Goal: Find specific page/section: Find specific page/section

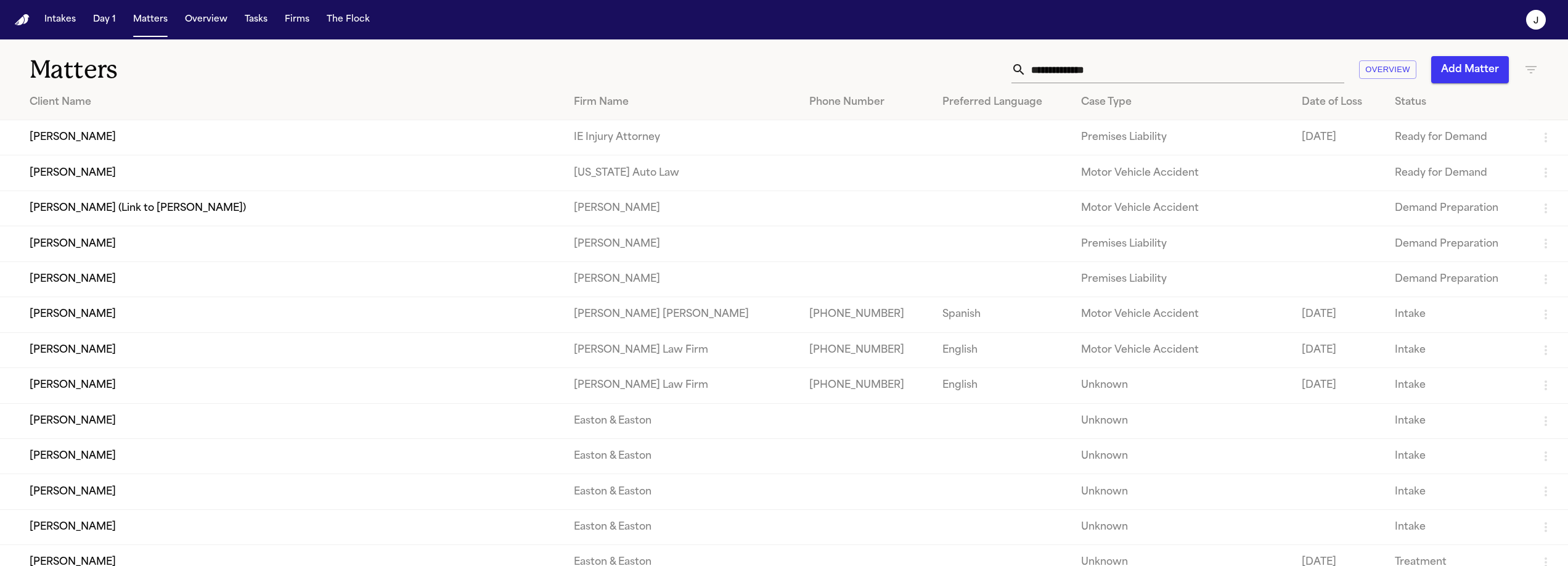
click at [1533, 66] on div "Matters Overview Add Matter" at bounding box center [784, 63] width 1568 height 46
click at [1524, 67] on icon "button" at bounding box center [1531, 69] width 14 height 14
click at [1396, 148] on input "text" at bounding box center [1454, 146] width 157 height 17
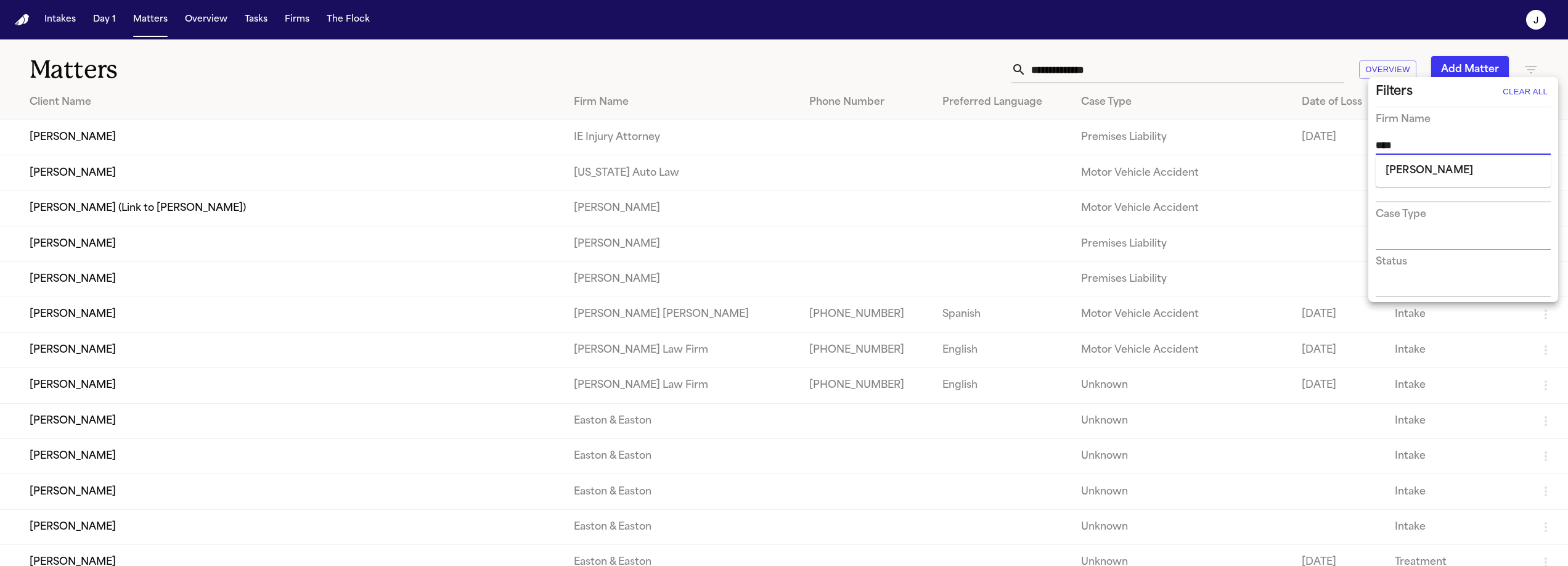
type input "*****"
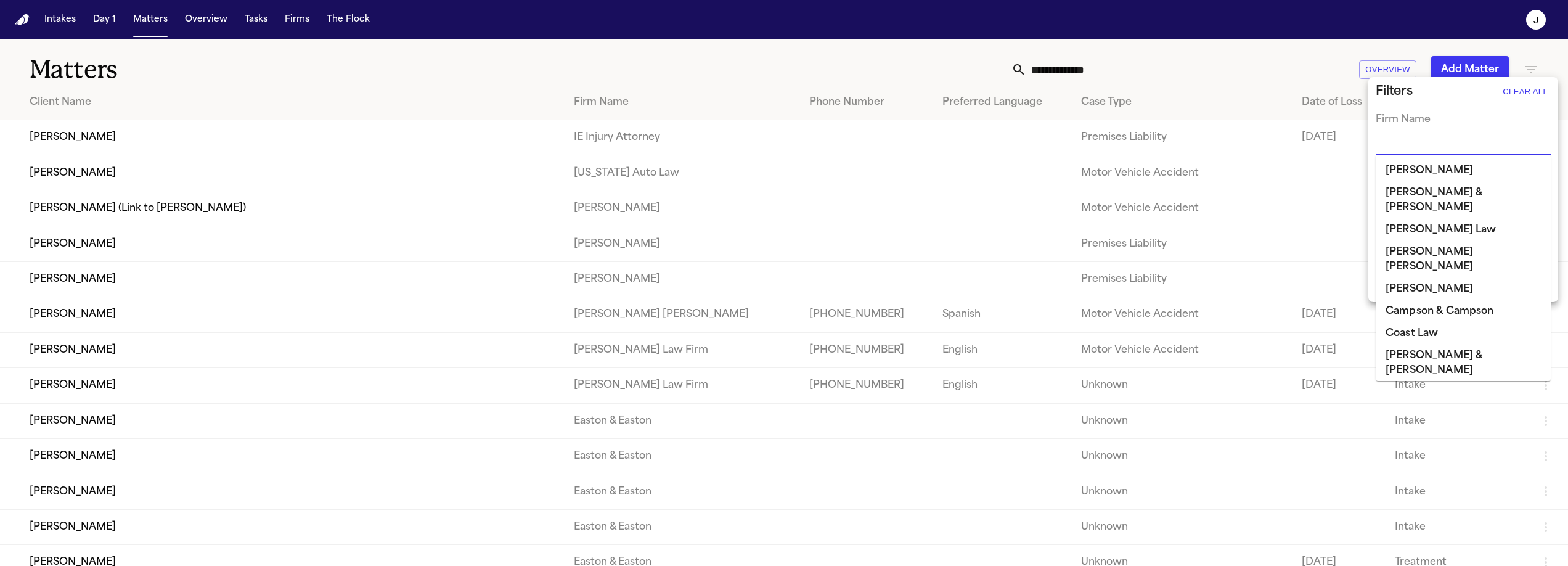
click at [1440, 144] on input "text" at bounding box center [1454, 146] width 157 height 17
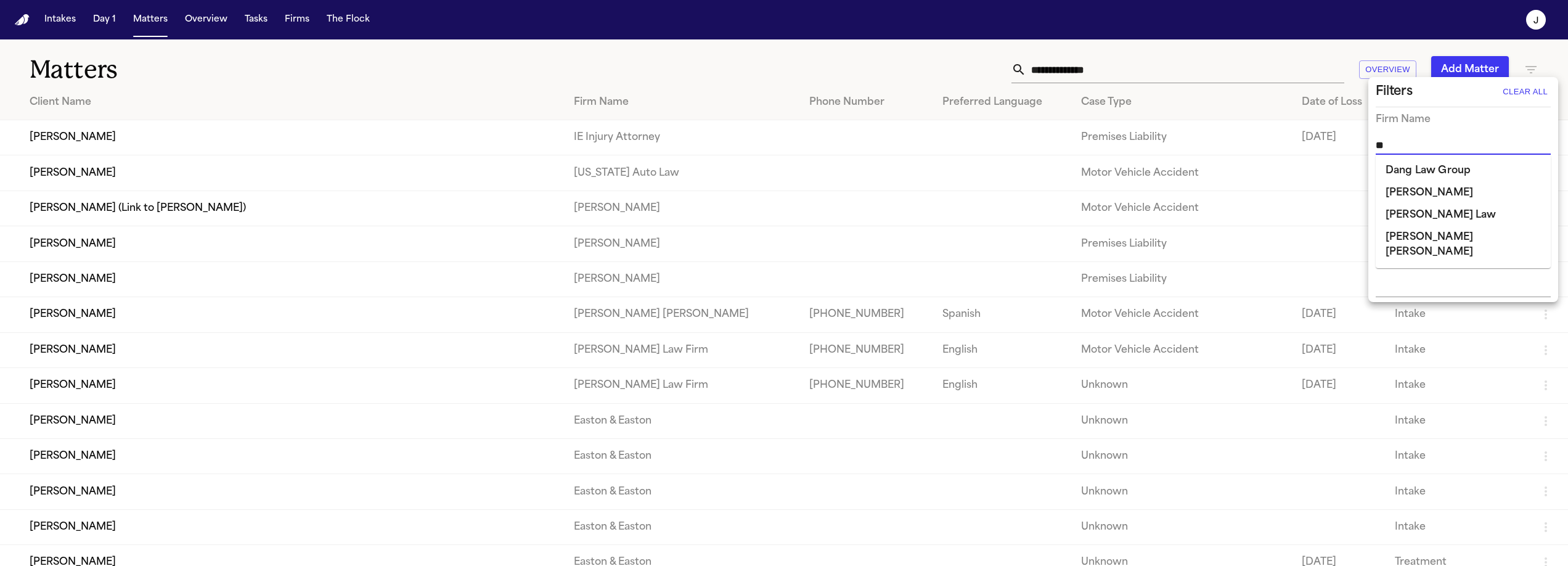
type input "***"
click at [1428, 174] on li "[PERSON_NAME]" at bounding box center [1463, 171] width 175 height 22
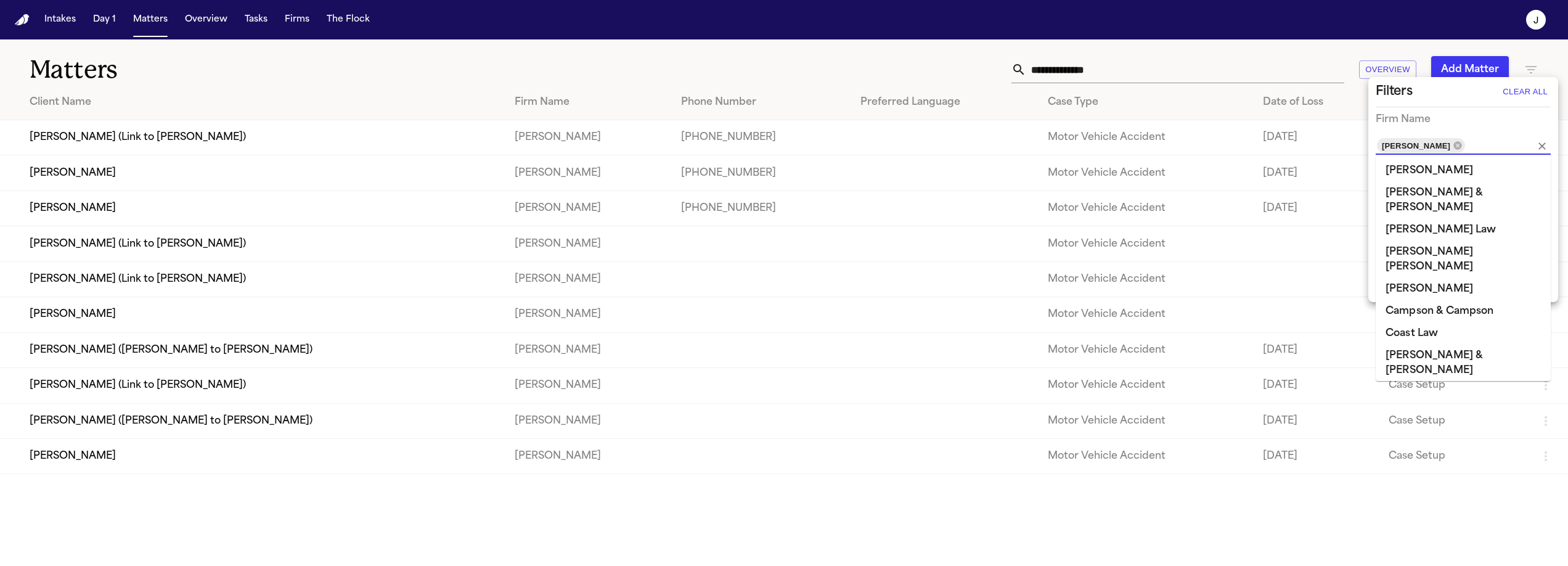
scroll to position [67, 0]
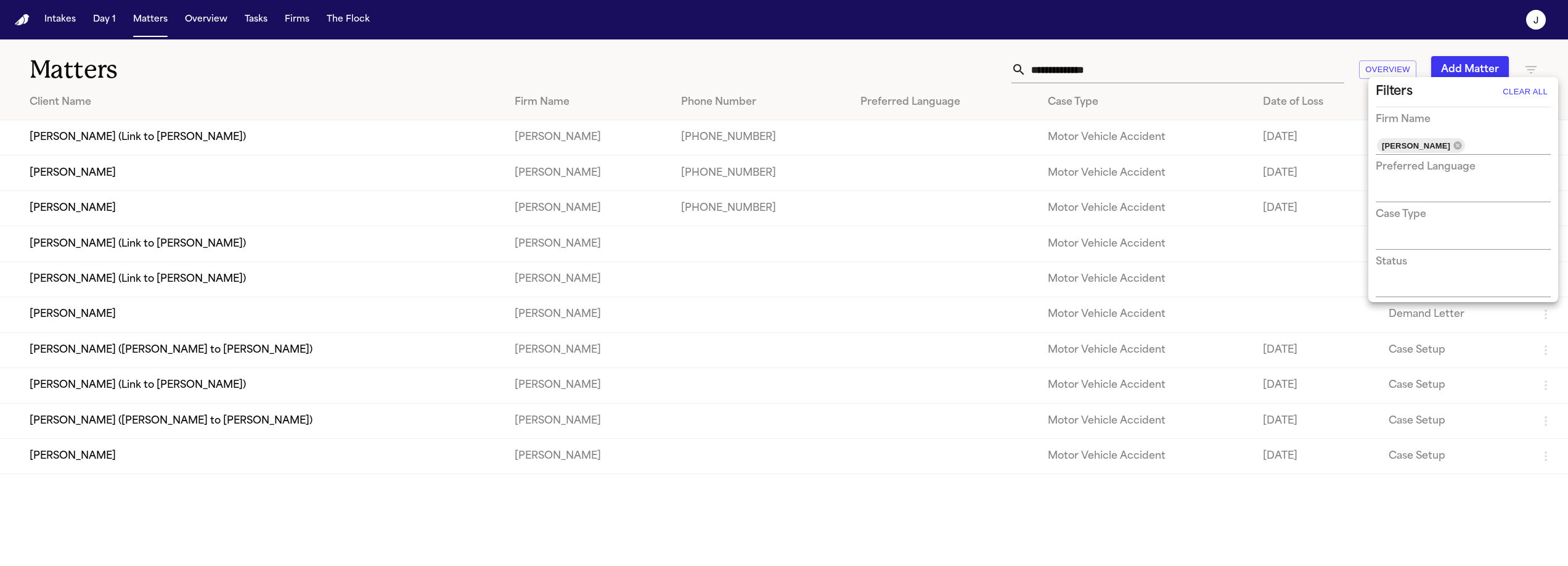
click at [1321, 62] on div at bounding box center [784, 283] width 1568 height 566
click at [1534, 68] on icon "button" at bounding box center [1531, 69] width 14 height 14
drag, startPoint x: 1521, startPoint y: 92, endPoint x: 1528, endPoint y: 94, distance: 7.3
click at [1521, 92] on button "Clear All" at bounding box center [1525, 92] width 51 height 19
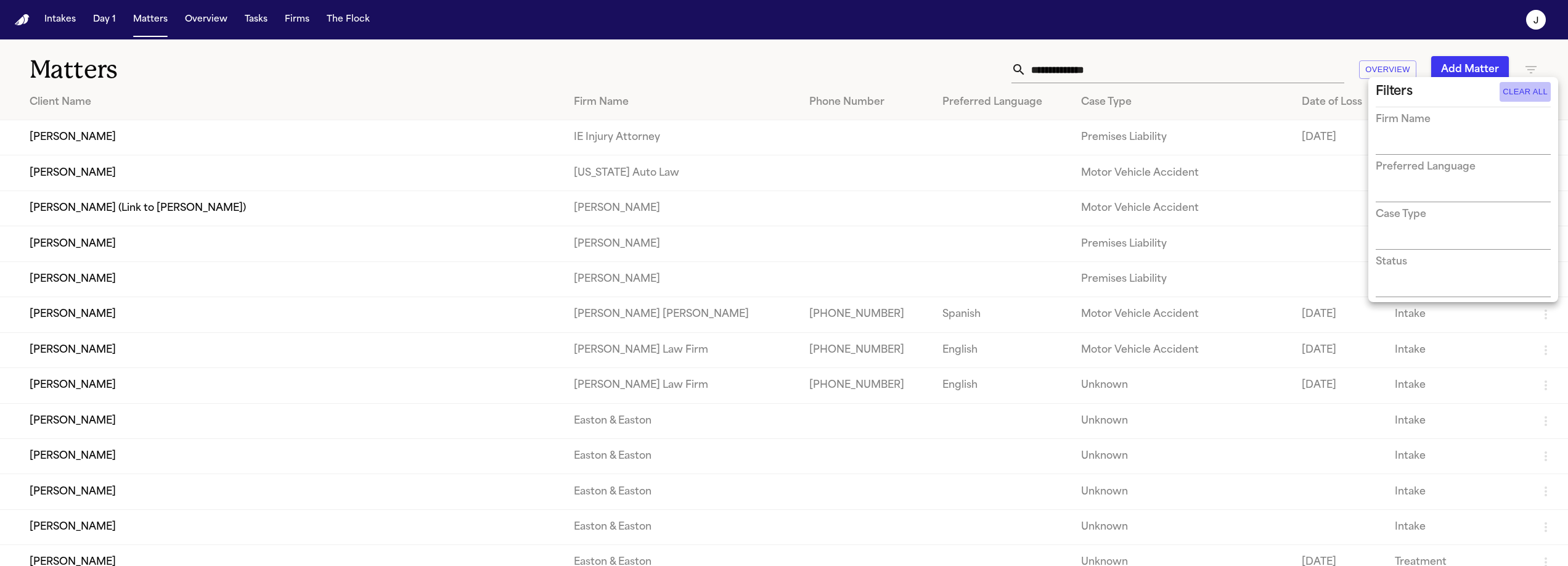
click at [1528, 94] on button "Clear All" at bounding box center [1525, 92] width 51 height 19
click at [1463, 139] on input "text" at bounding box center [1454, 146] width 157 height 17
type input "****"
click at [1456, 166] on li "[PERSON_NAME]" at bounding box center [1463, 171] width 175 height 22
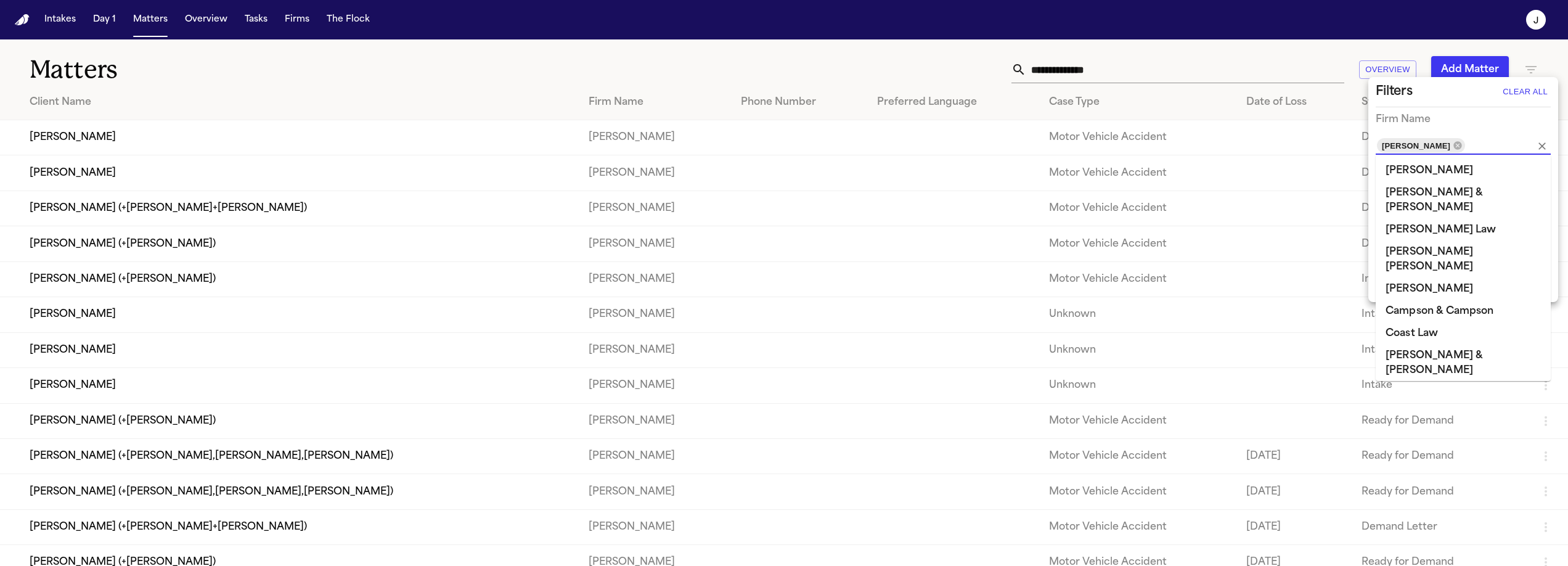
scroll to position [526, 0]
click at [1540, 55] on div at bounding box center [784, 283] width 1568 height 566
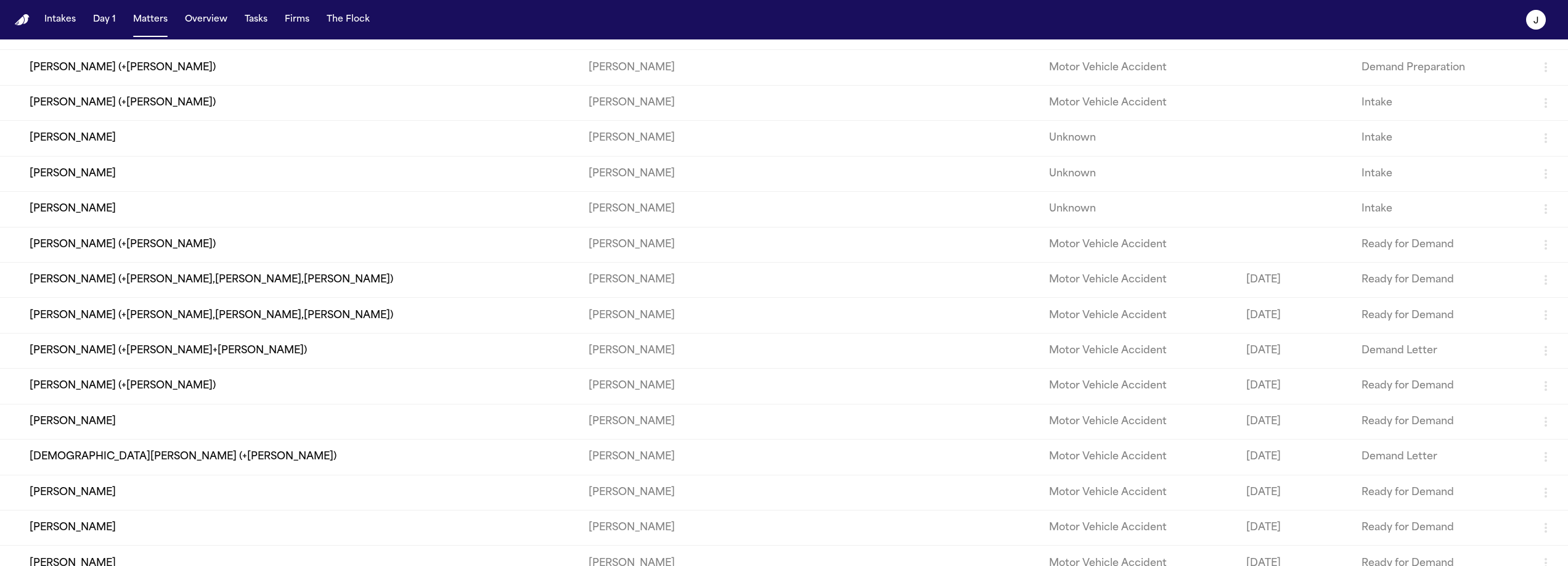
scroll to position [0, 0]
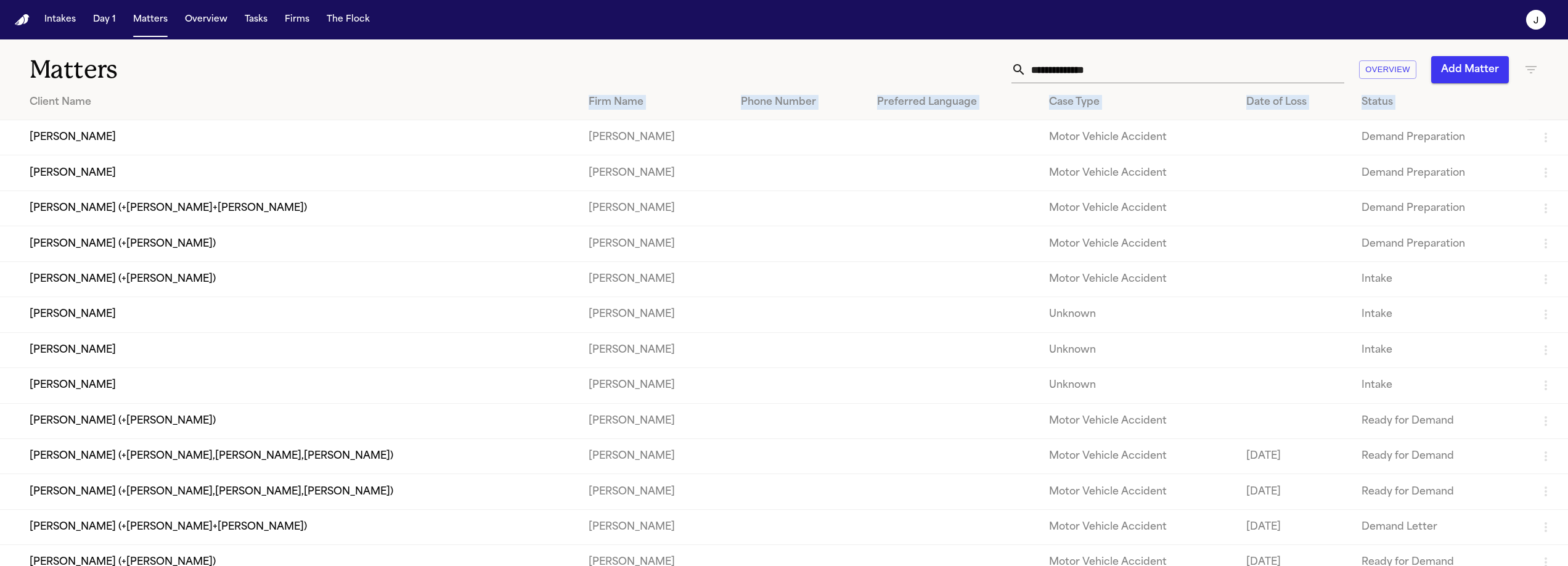
drag, startPoint x: 28, startPoint y: 136, endPoint x: 173, endPoint y: 117, distance: 146.2
click at [173, 117] on table "Client Name Firm Name Phone Number Preferred Language Case Type Date of Loss St…" at bounding box center [784, 545] width 1568 height 921
click at [228, 69] on h1 "Matters" at bounding box center [257, 69] width 455 height 31
click at [1524, 71] on icon "button" at bounding box center [1531, 69] width 14 height 14
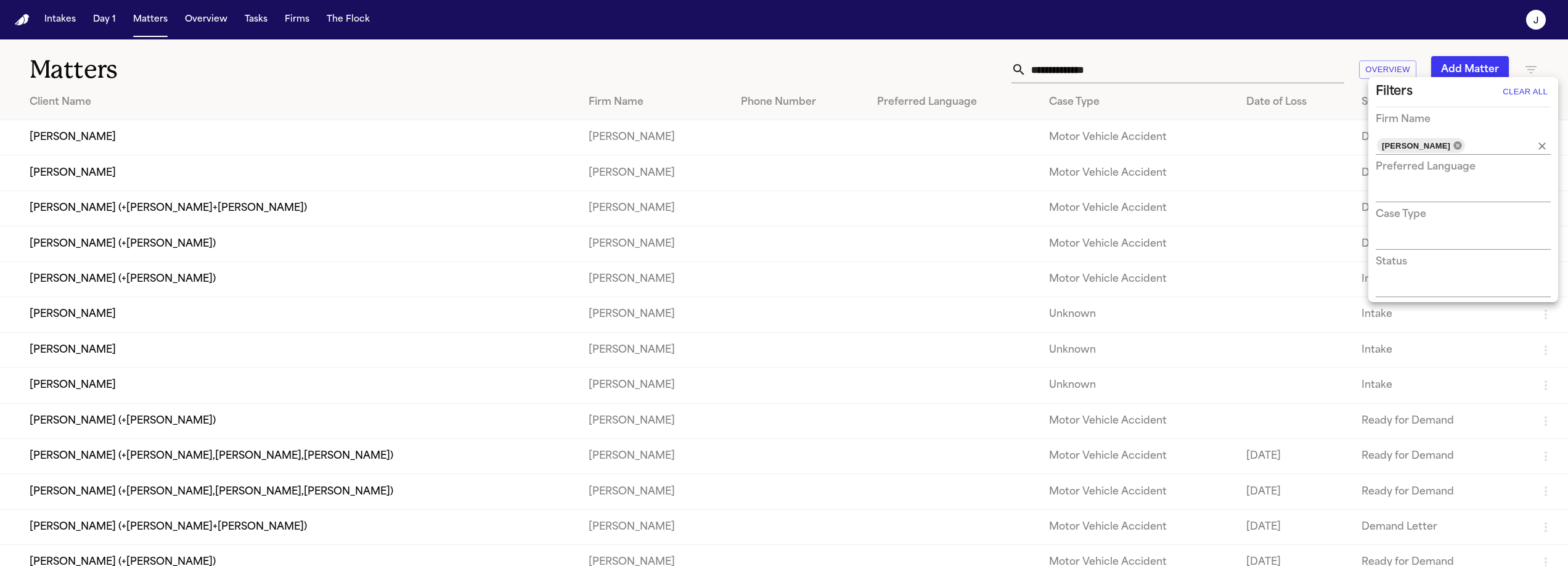
click at [1456, 148] on icon at bounding box center [1457, 145] width 8 height 8
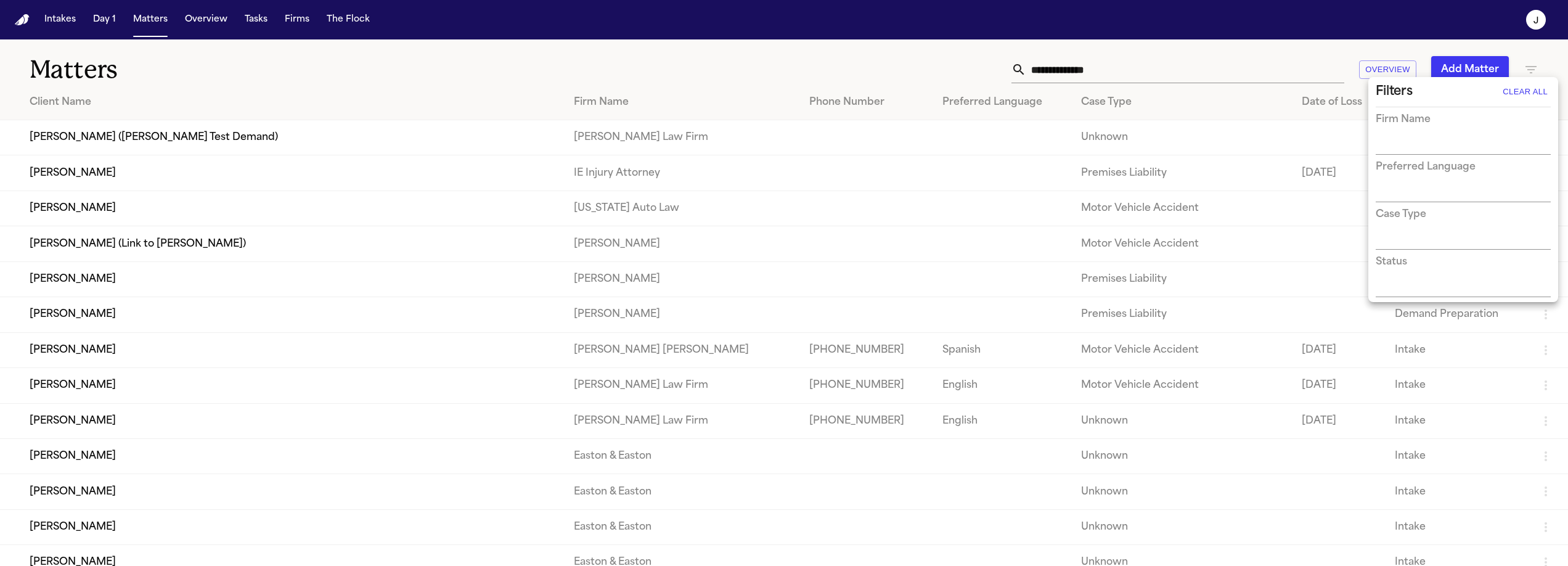
click at [1458, 147] on input "text" at bounding box center [1454, 146] width 157 height 17
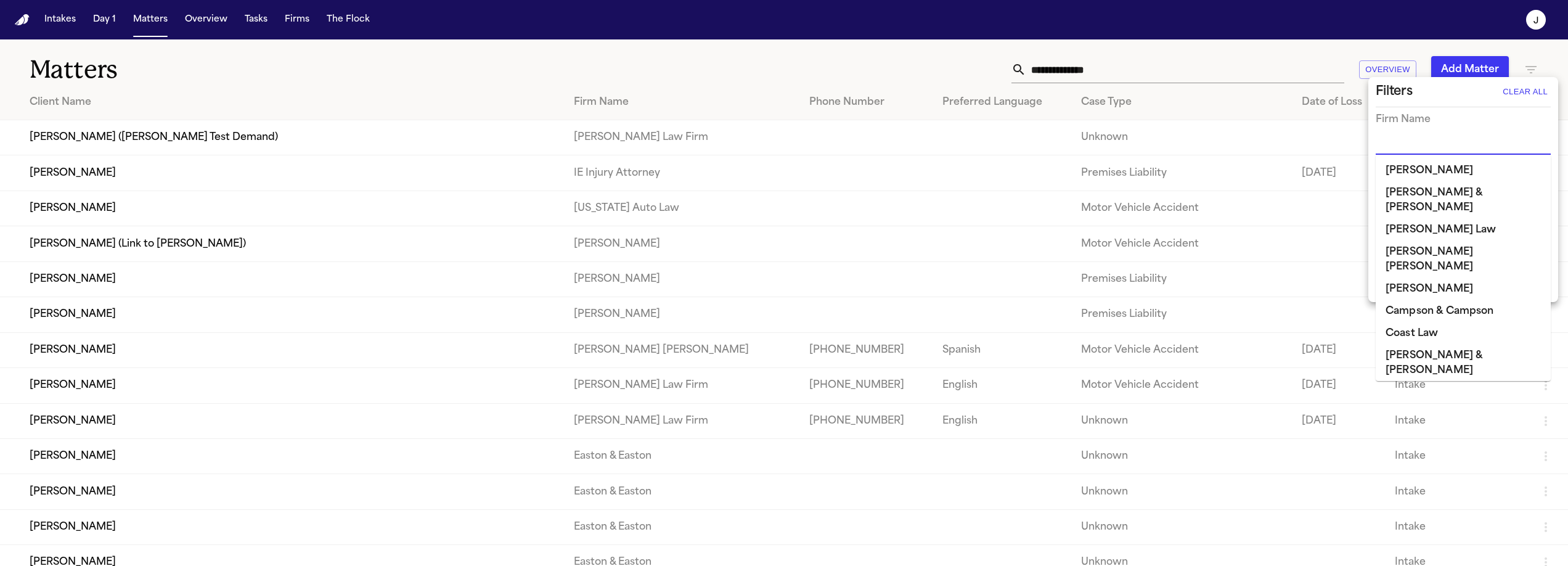
click at [1449, 145] on input "text" at bounding box center [1454, 146] width 157 height 17
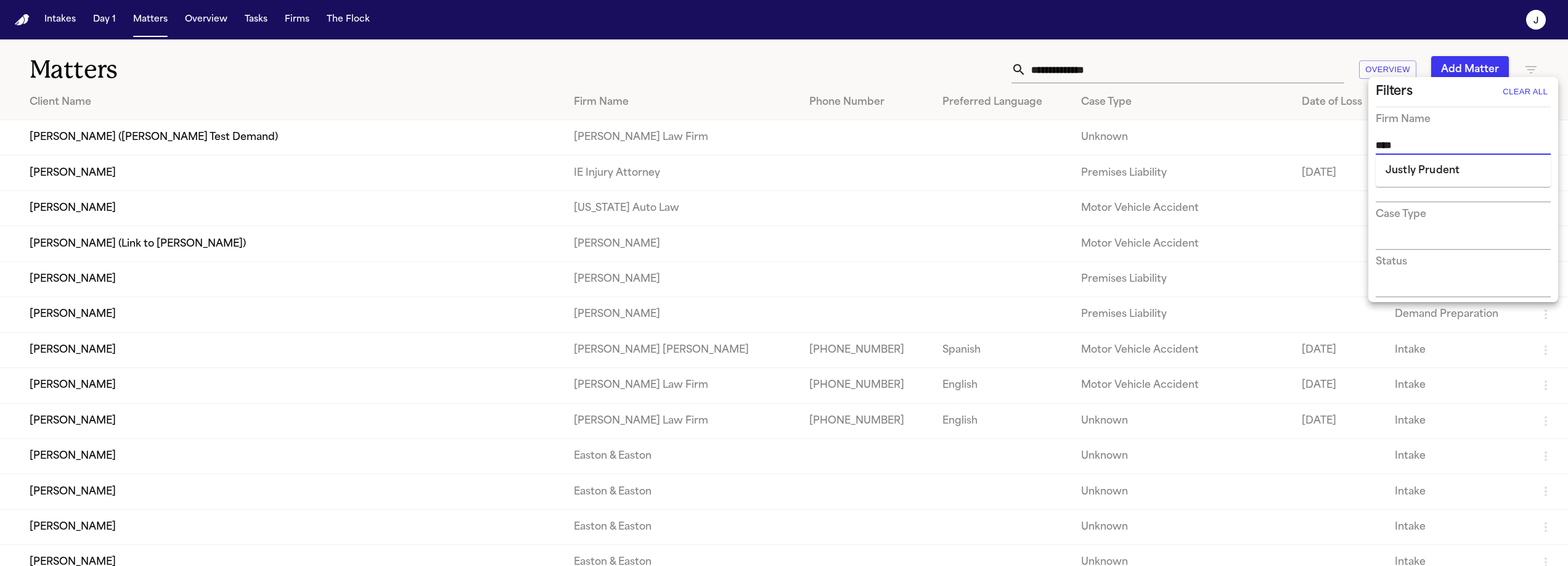
type input "*****"
click at [1467, 175] on li "Justly Prudent" at bounding box center [1463, 171] width 175 height 22
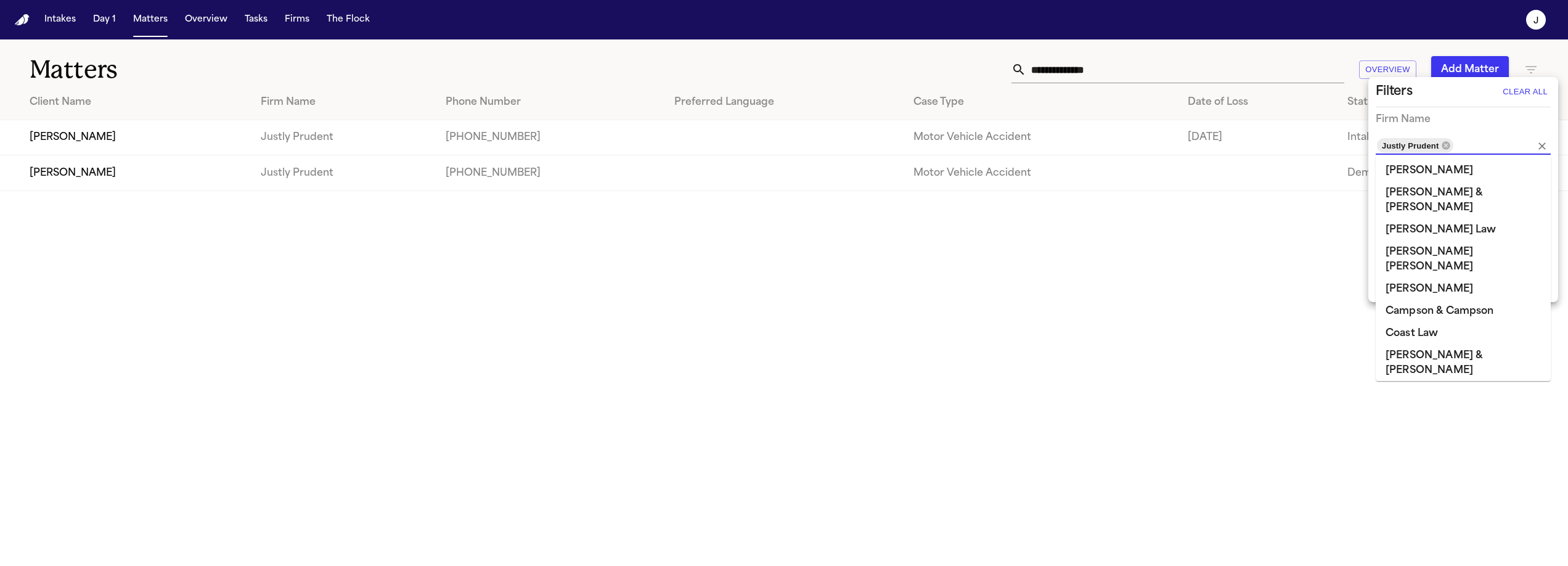
scroll to position [378, 0]
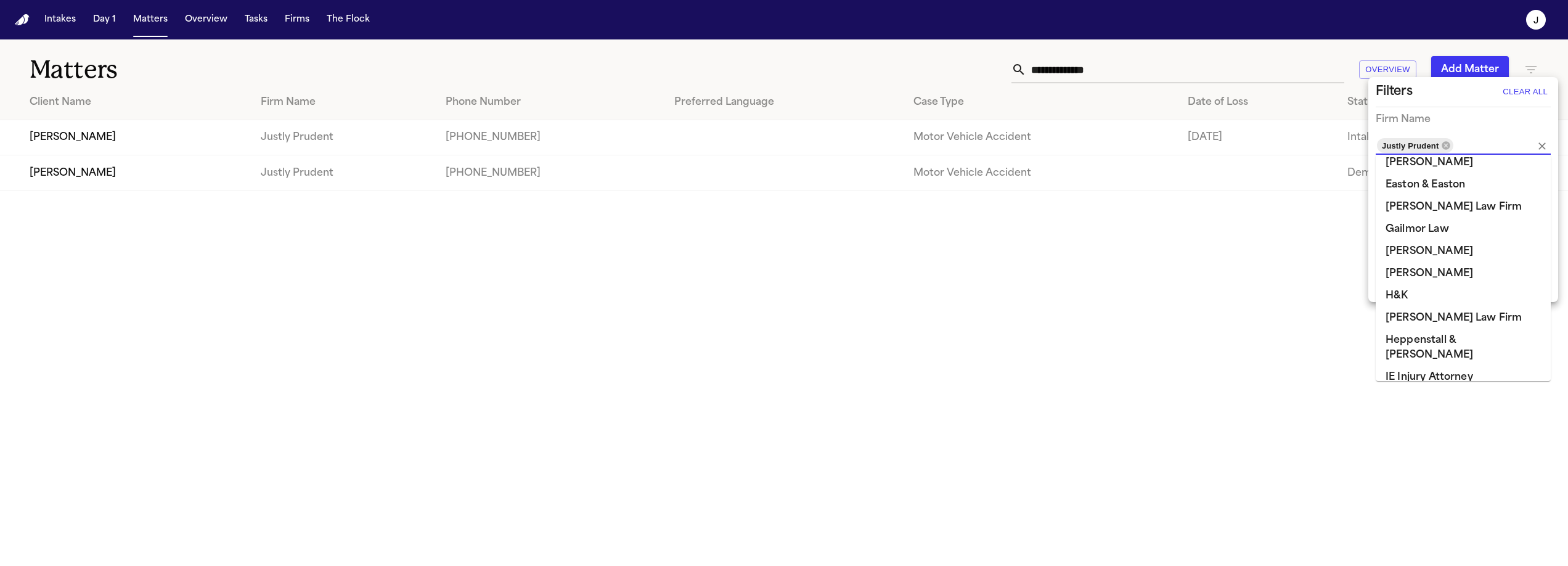
click at [987, 310] on div at bounding box center [784, 283] width 1568 height 566
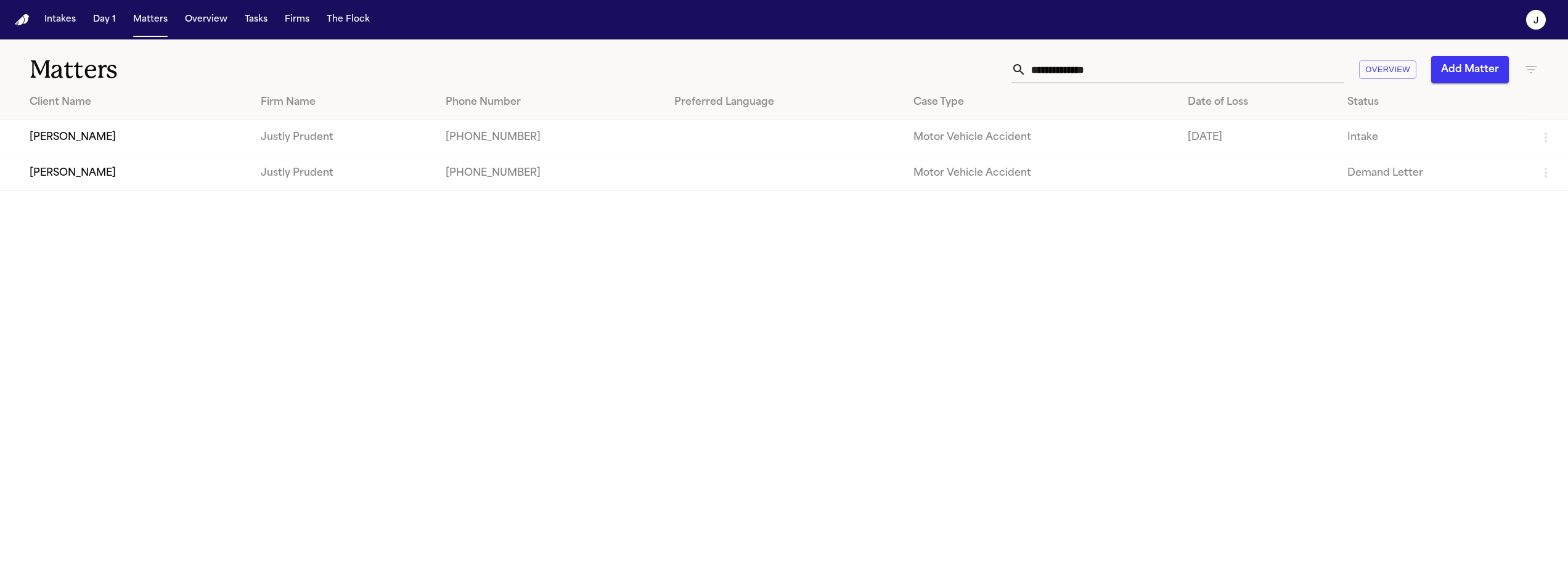
click at [1534, 69] on icon "button" at bounding box center [1531, 69] width 11 height 8
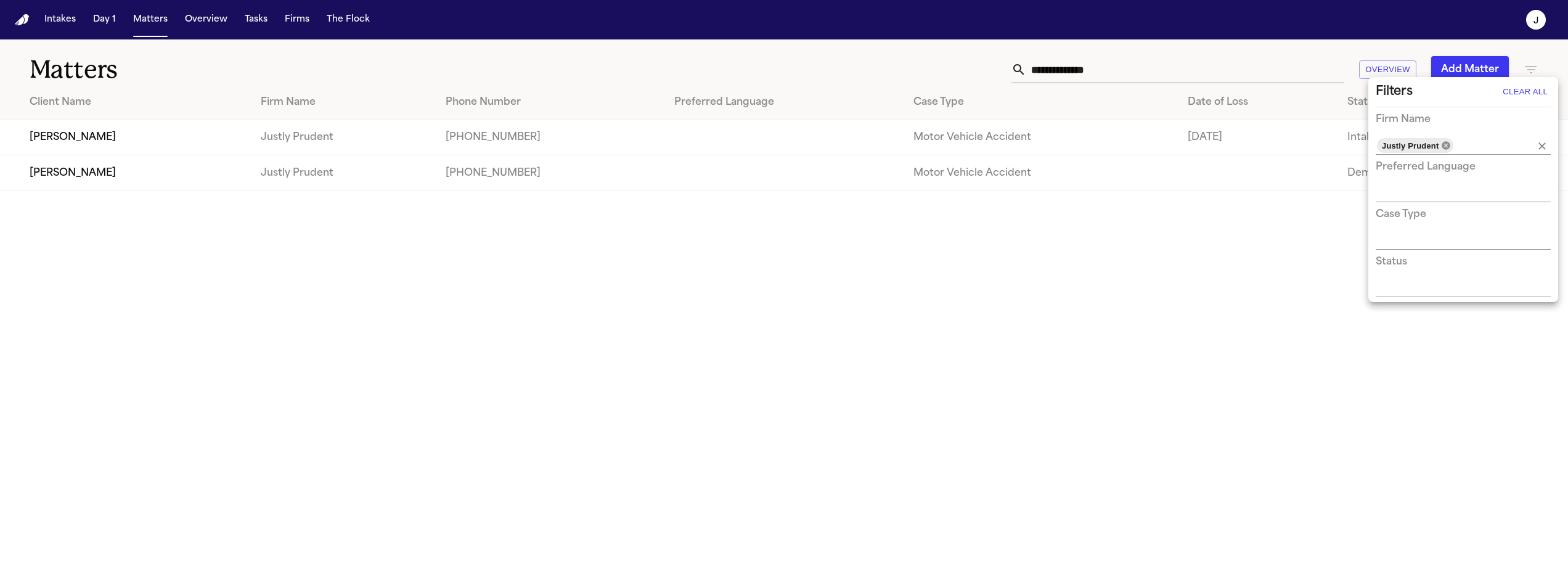
click at [1449, 147] on icon at bounding box center [1446, 145] width 8 height 8
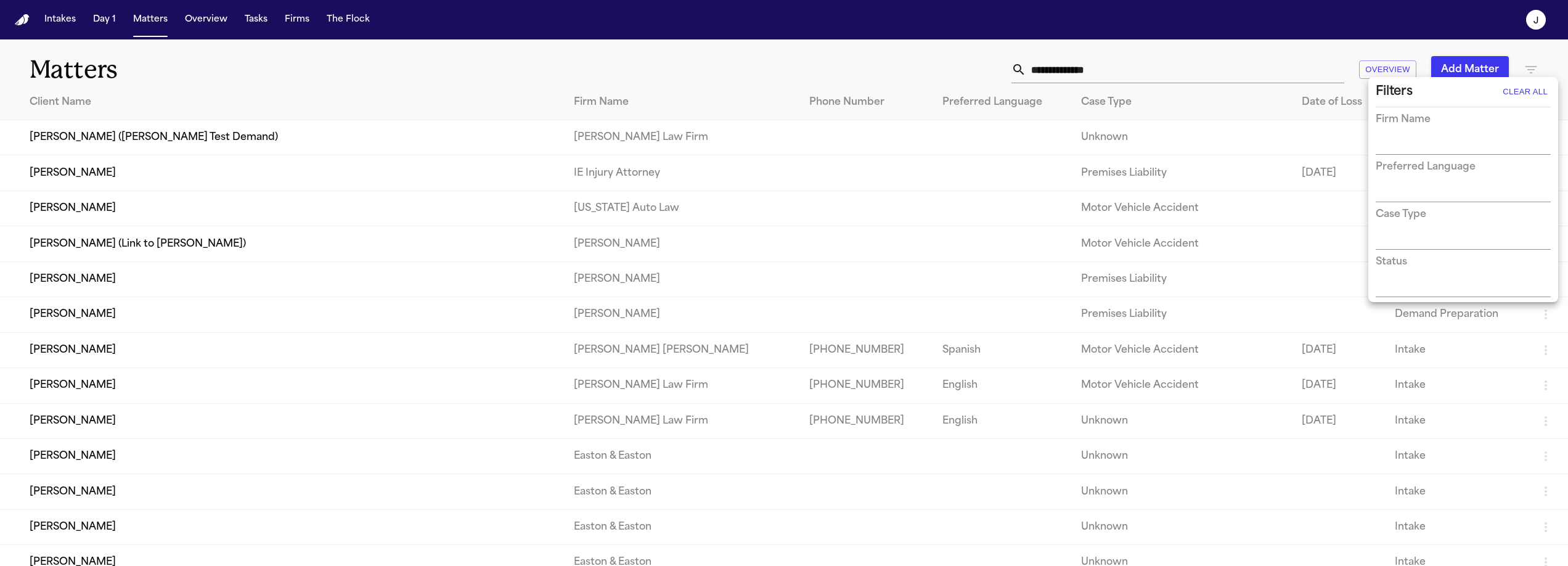
click at [1426, 142] on input "text" at bounding box center [1454, 146] width 157 height 17
type input "****"
click at [1455, 175] on li "[PERSON_NAME]" at bounding box center [1463, 171] width 175 height 22
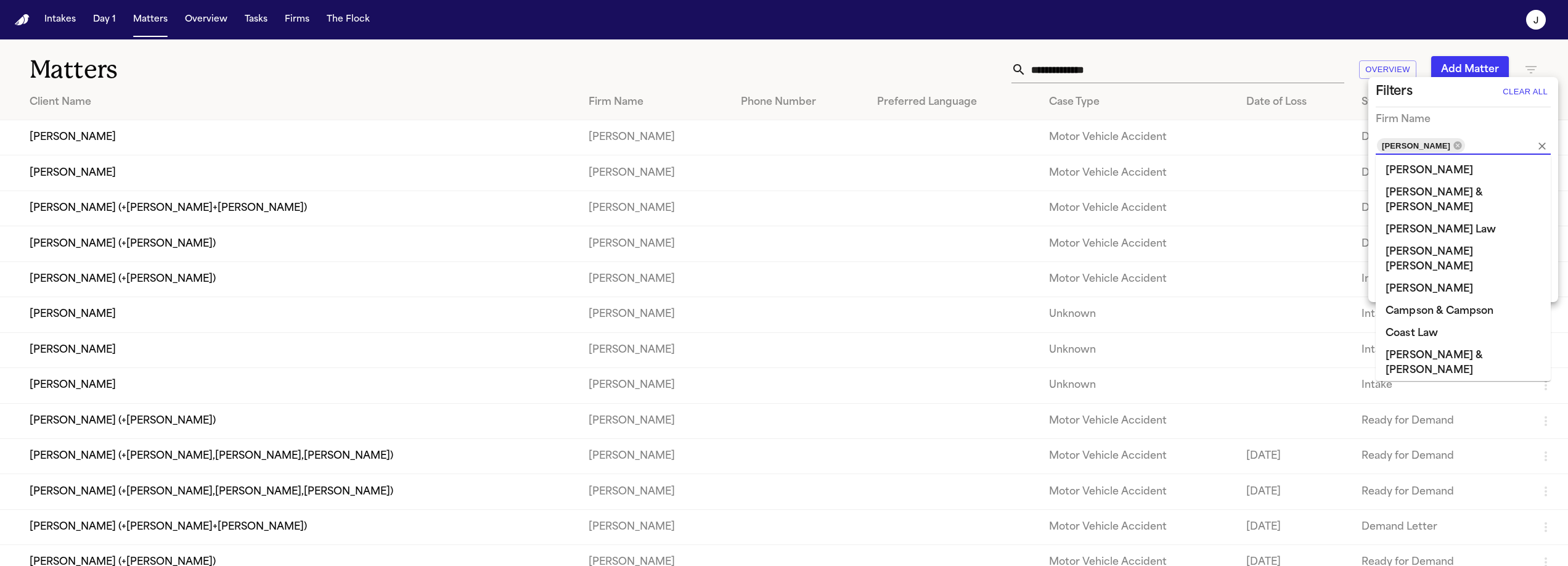
scroll to position [526, 0]
click at [1317, 69] on div at bounding box center [784, 283] width 1568 height 566
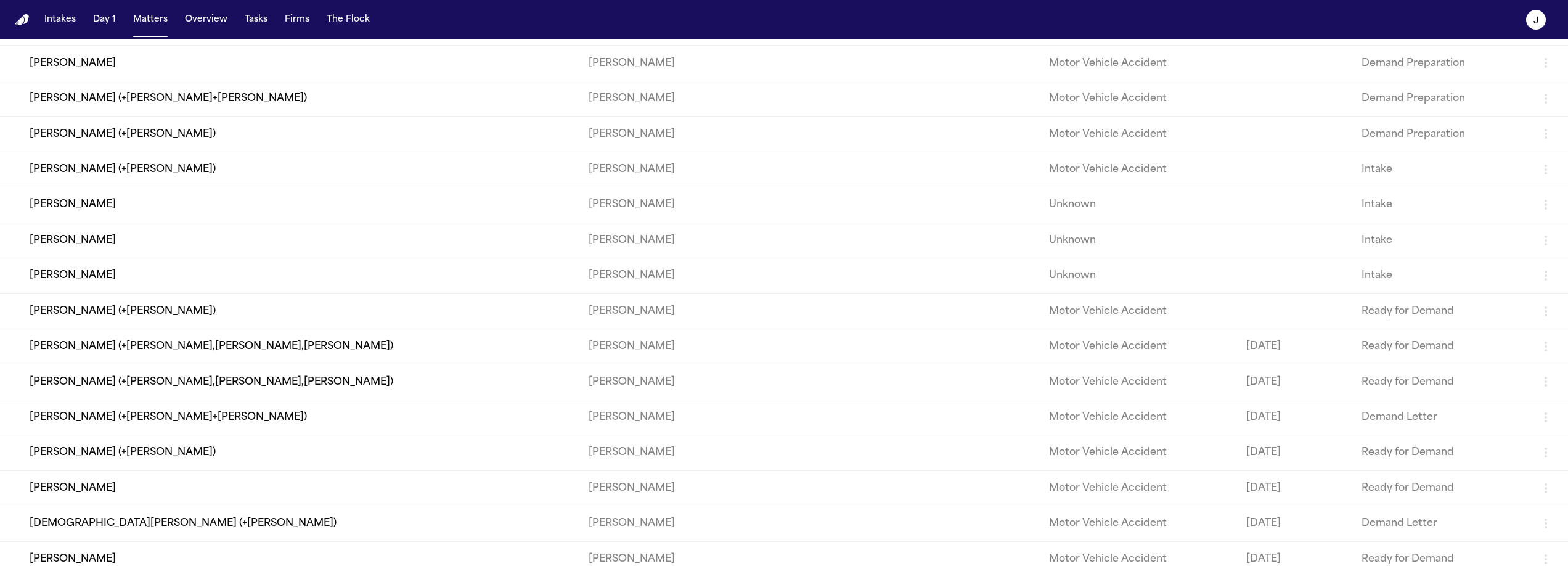
scroll to position [0, 0]
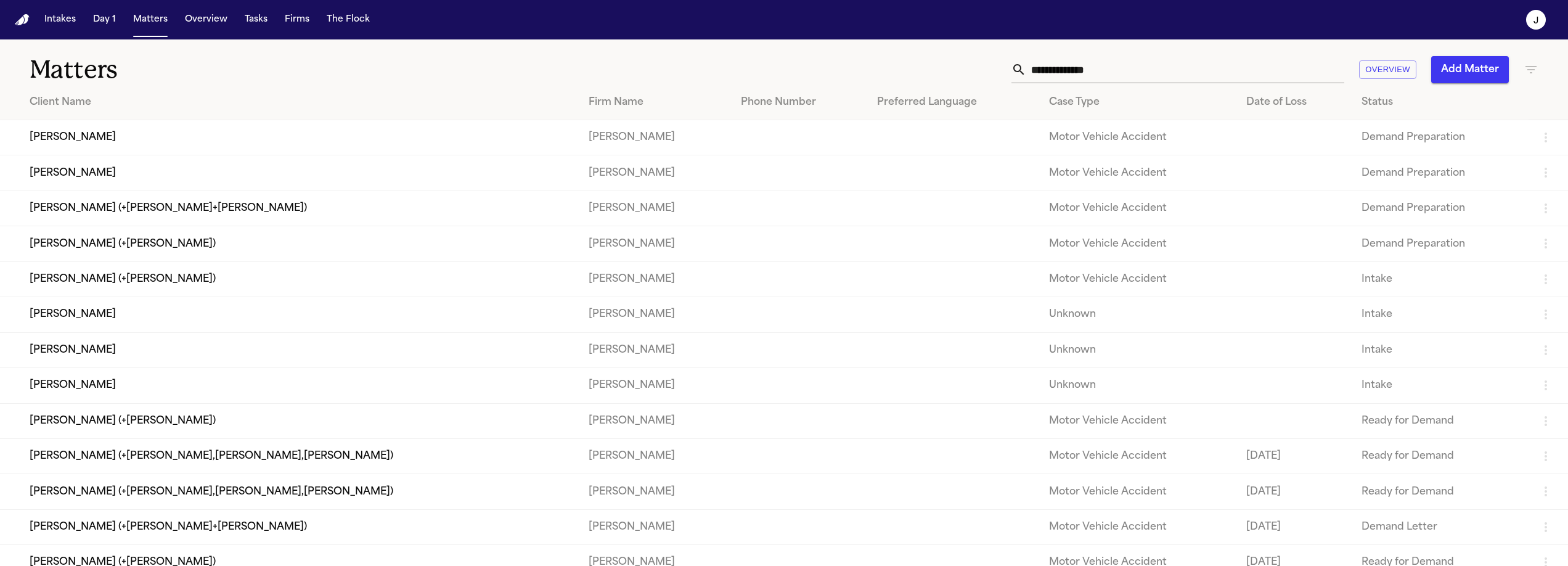
click at [1524, 67] on icon "button" at bounding box center [1531, 69] width 14 height 14
click at [1464, 144] on div "[PERSON_NAME]" at bounding box center [1421, 145] width 88 height 14
click at [1457, 144] on icon at bounding box center [1457, 145] width 8 height 8
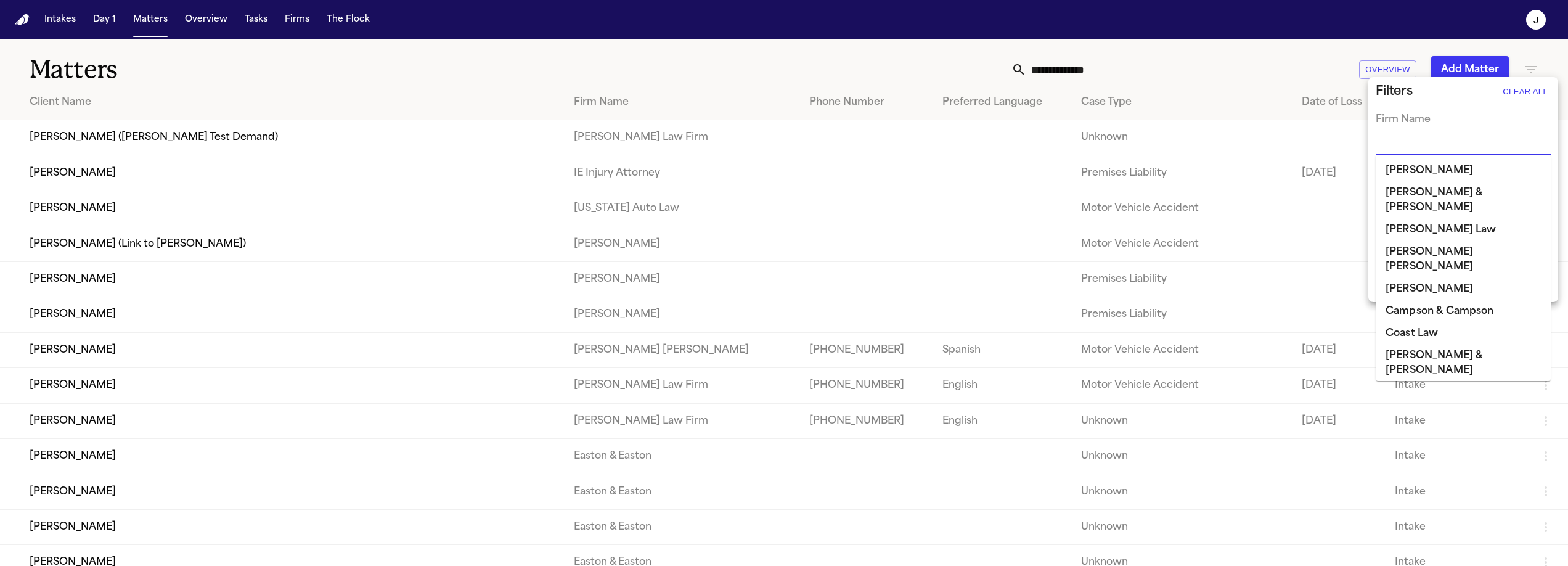
click at [1438, 142] on input "text" at bounding box center [1454, 146] width 157 height 17
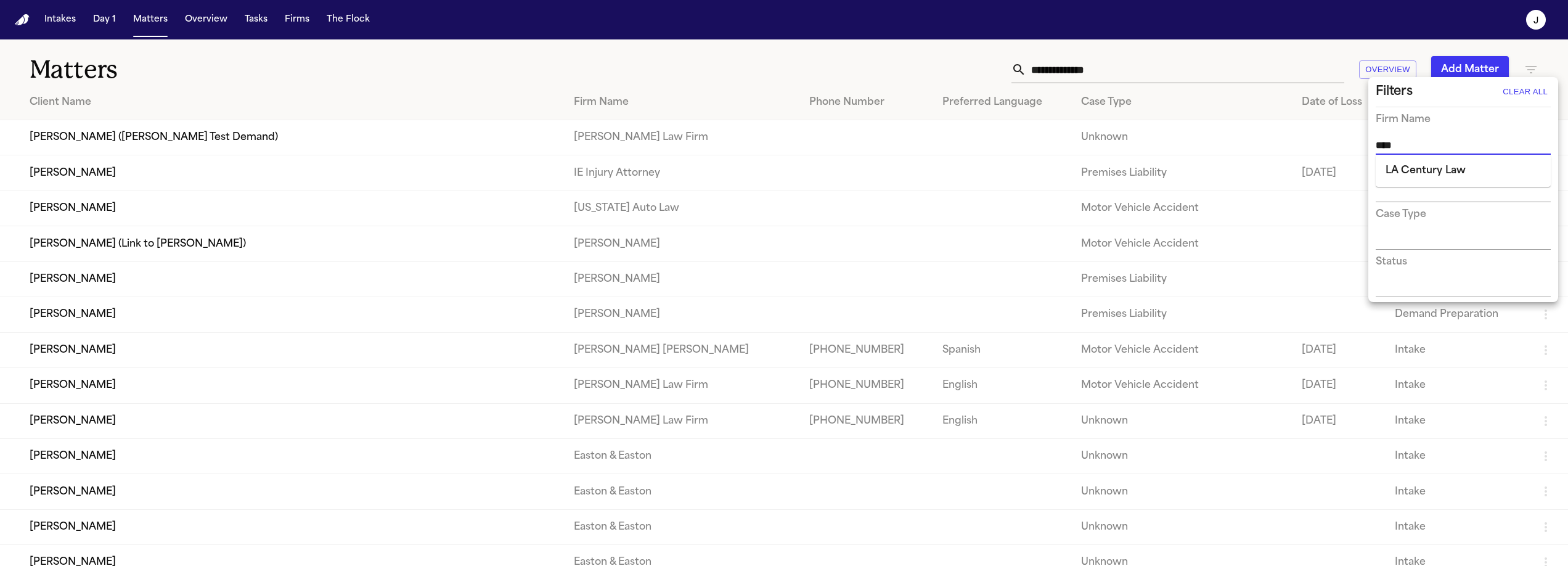
type input "*****"
click at [1451, 179] on li "LA Century Law" at bounding box center [1463, 171] width 175 height 22
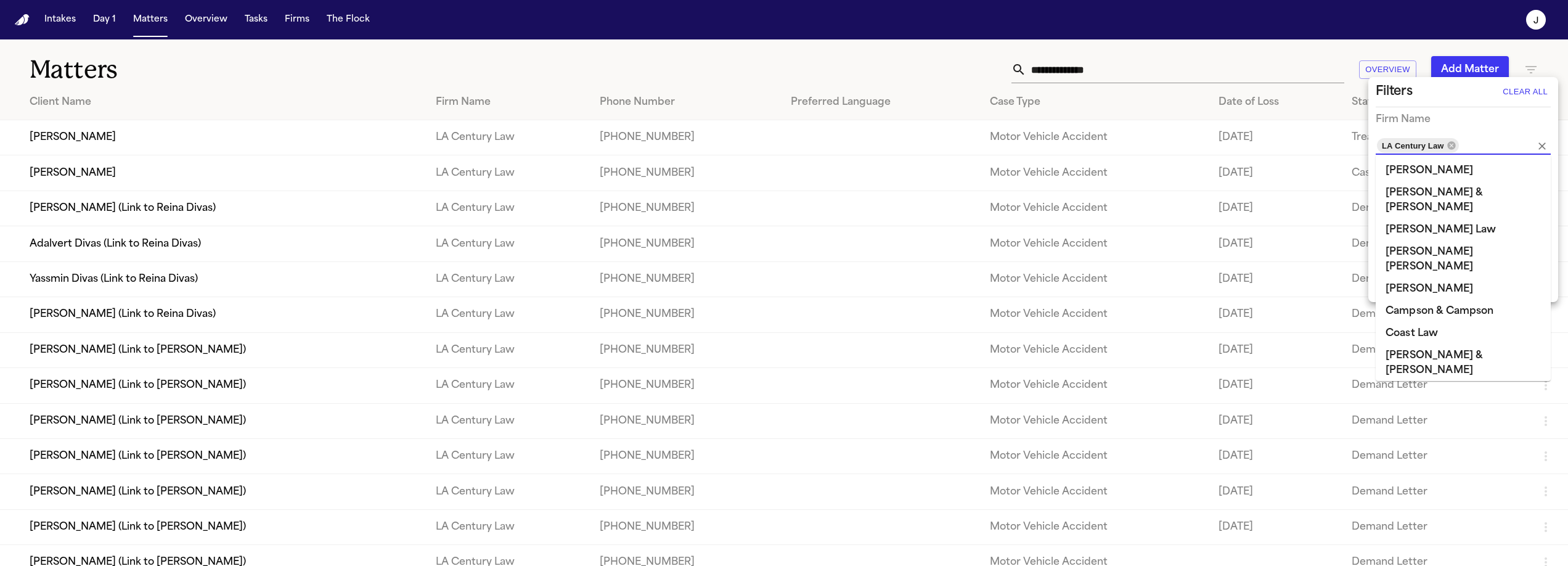
scroll to position [423, 0]
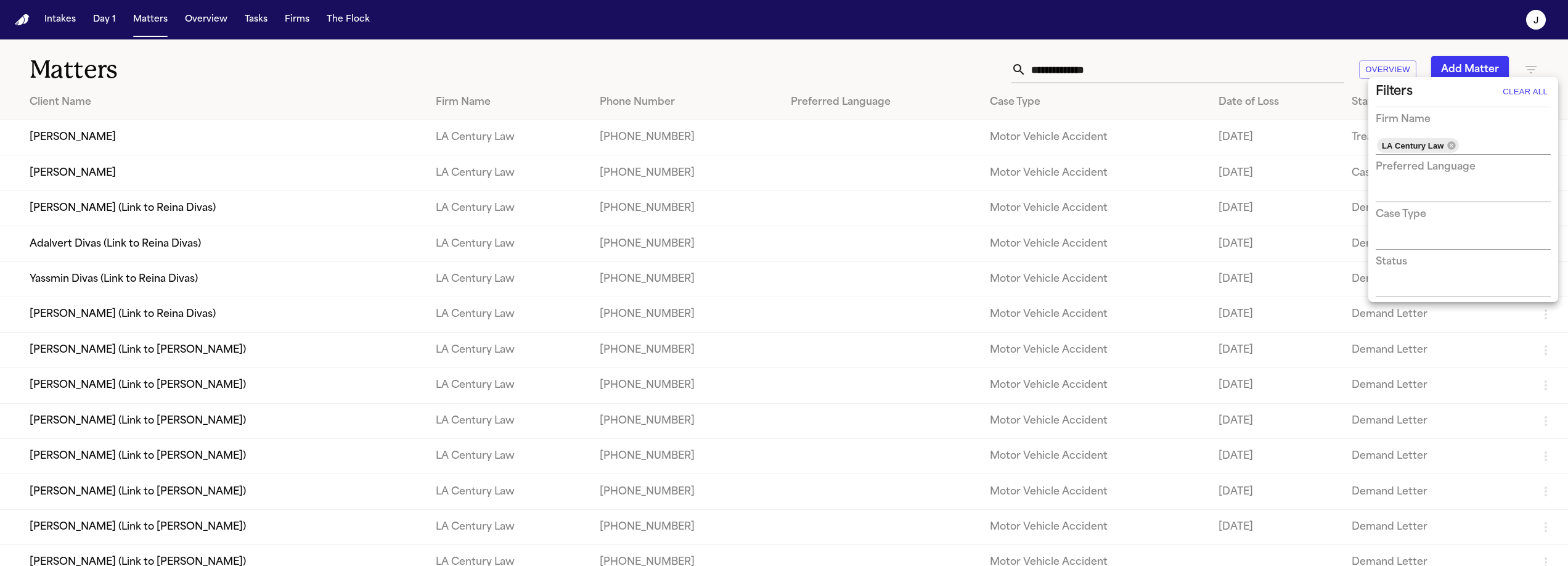
click at [1550, 57] on div at bounding box center [784, 283] width 1568 height 566
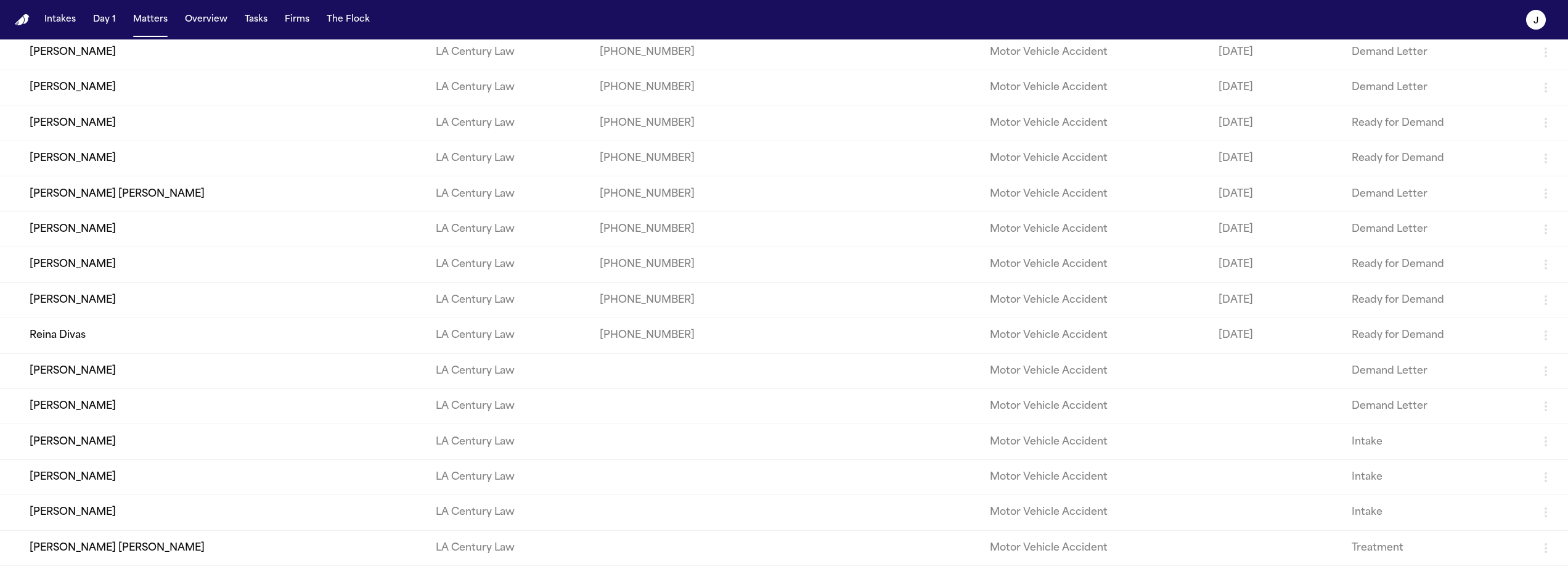
scroll to position [674, 0]
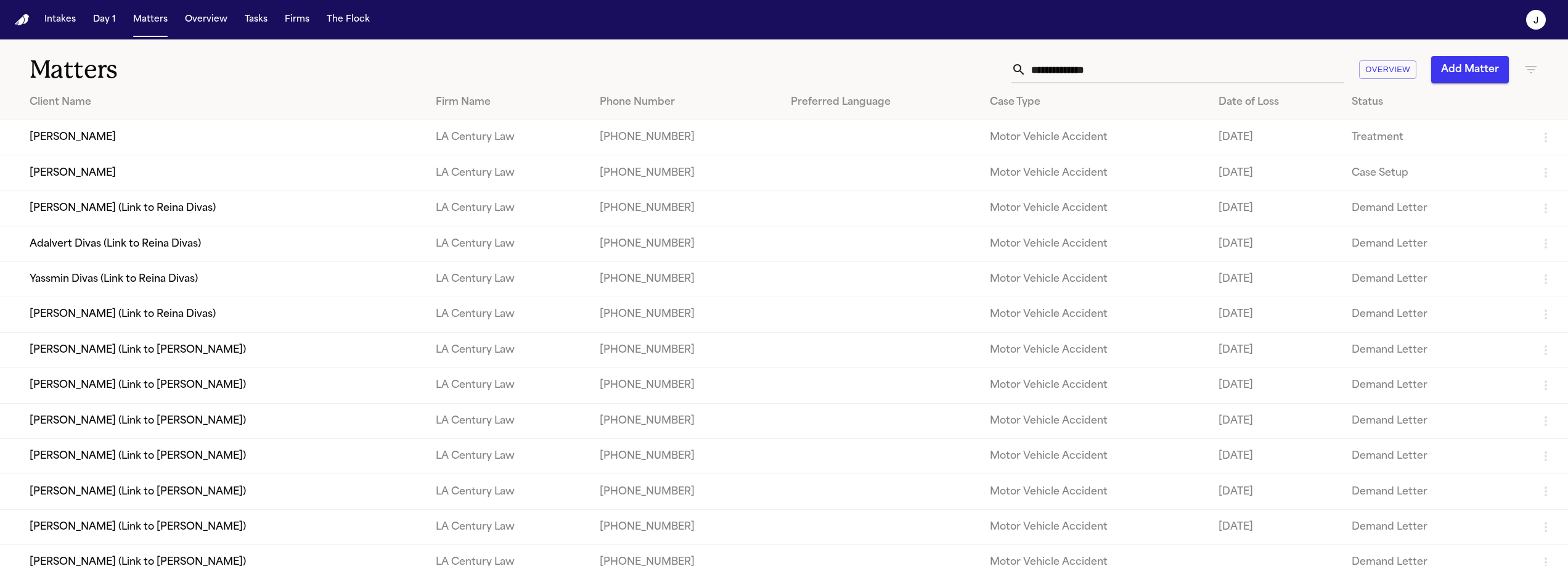
click at [32, 142] on td "[PERSON_NAME]" at bounding box center [213, 137] width 426 height 35
click at [1524, 74] on icon "button" at bounding box center [1531, 69] width 14 height 14
click at [1549, 49] on div at bounding box center [784, 283] width 1568 height 566
click at [1399, 71] on button "Overview" at bounding box center [1388, 69] width 58 height 19
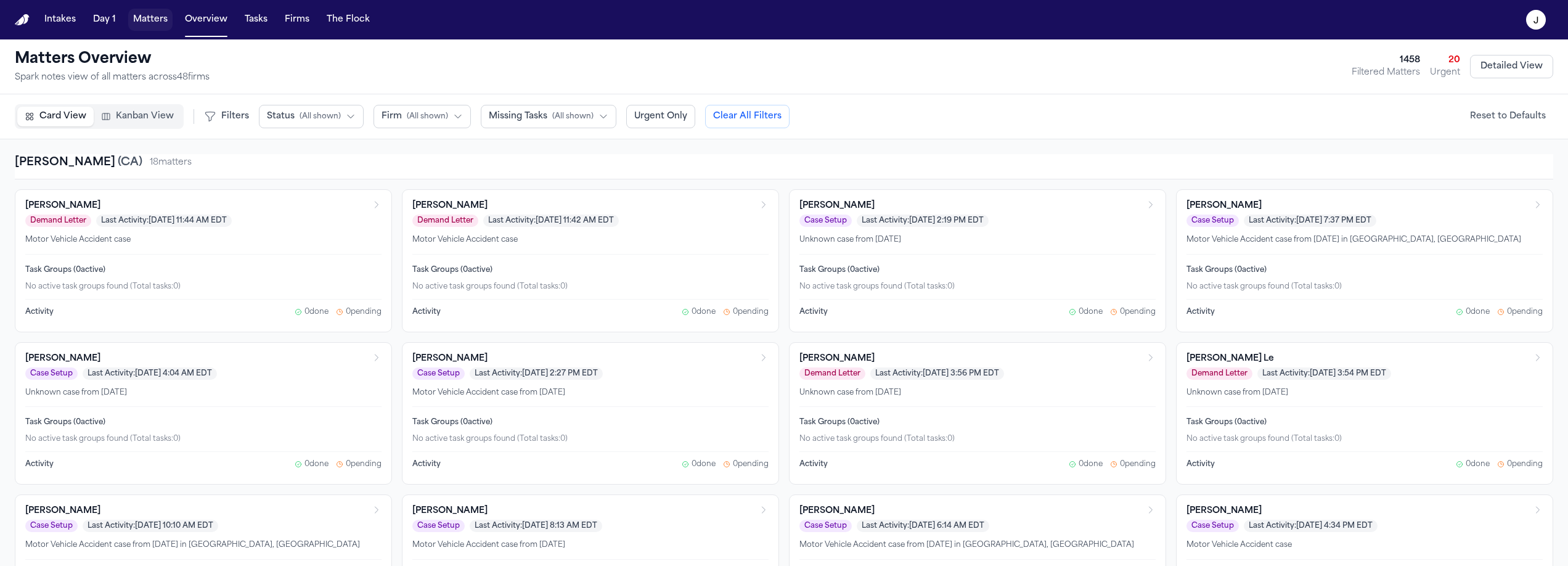
click at [145, 24] on button "Matters" at bounding box center [150, 19] width 44 height 22
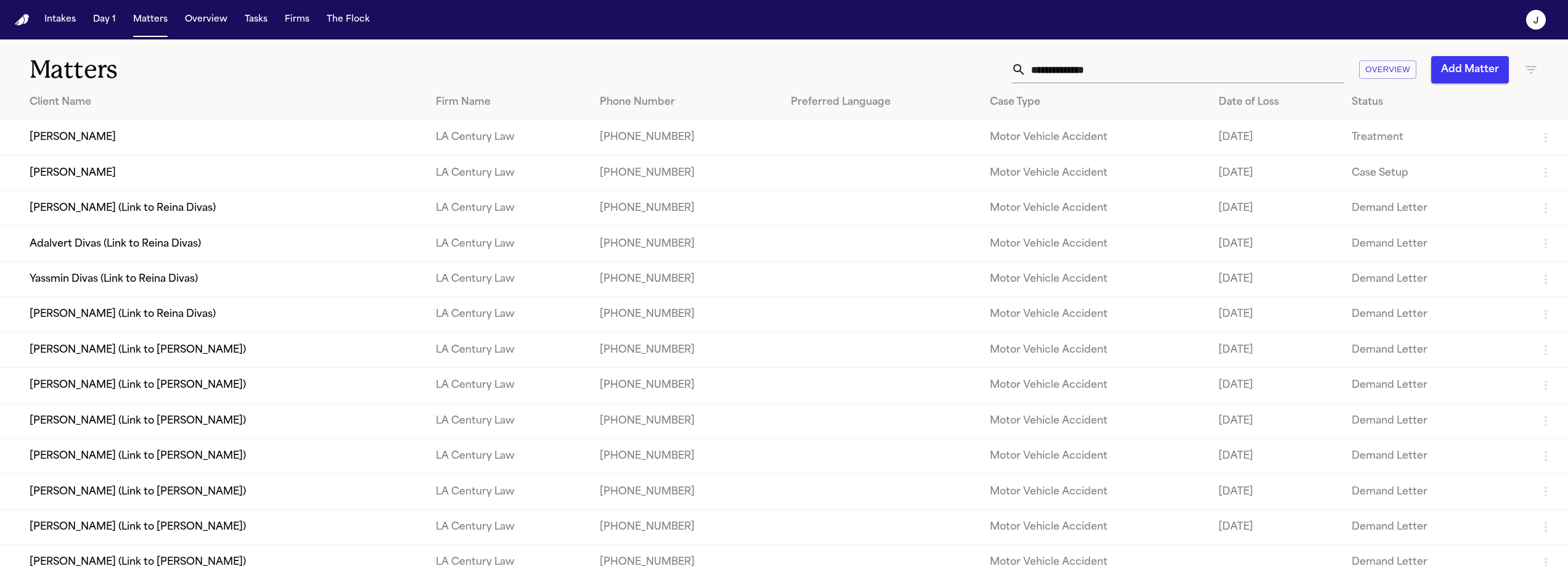
click at [1538, 143] on icon "button" at bounding box center [1545, 137] width 14 height 14
click at [1527, 103] on div at bounding box center [784, 283] width 1568 height 566
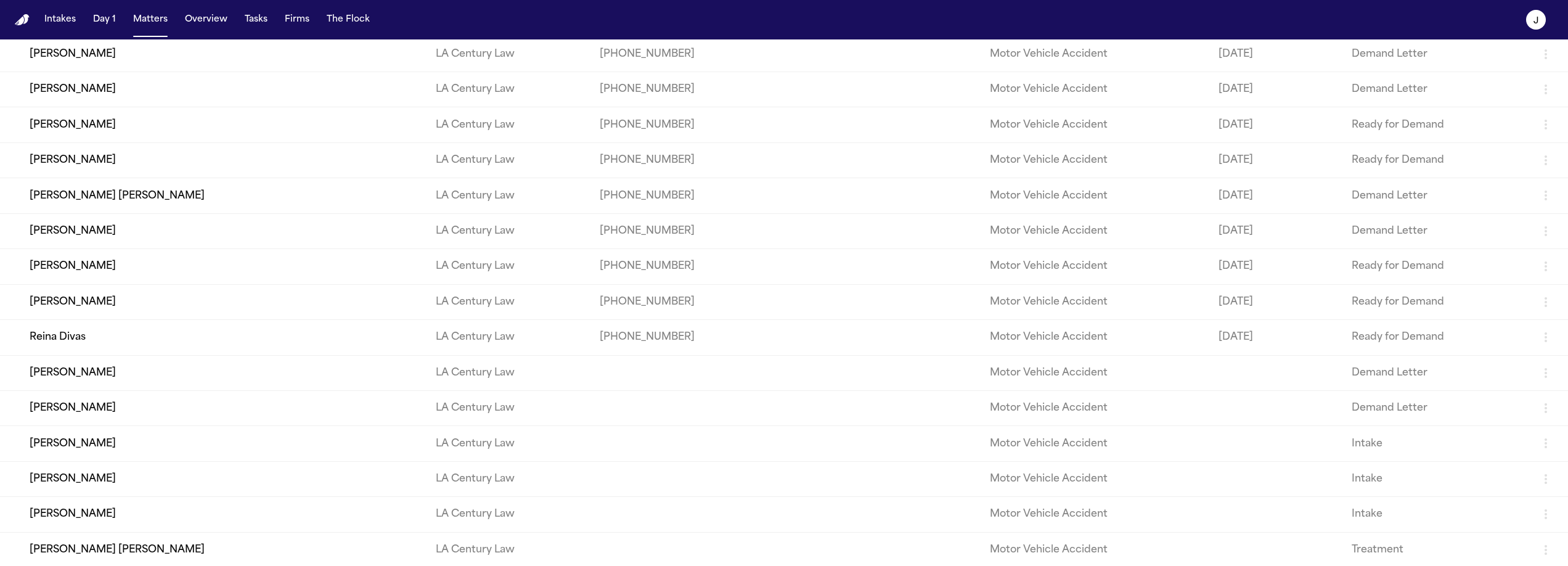
scroll to position [614, 0]
